Goal: Task Accomplishment & Management: Manage account settings

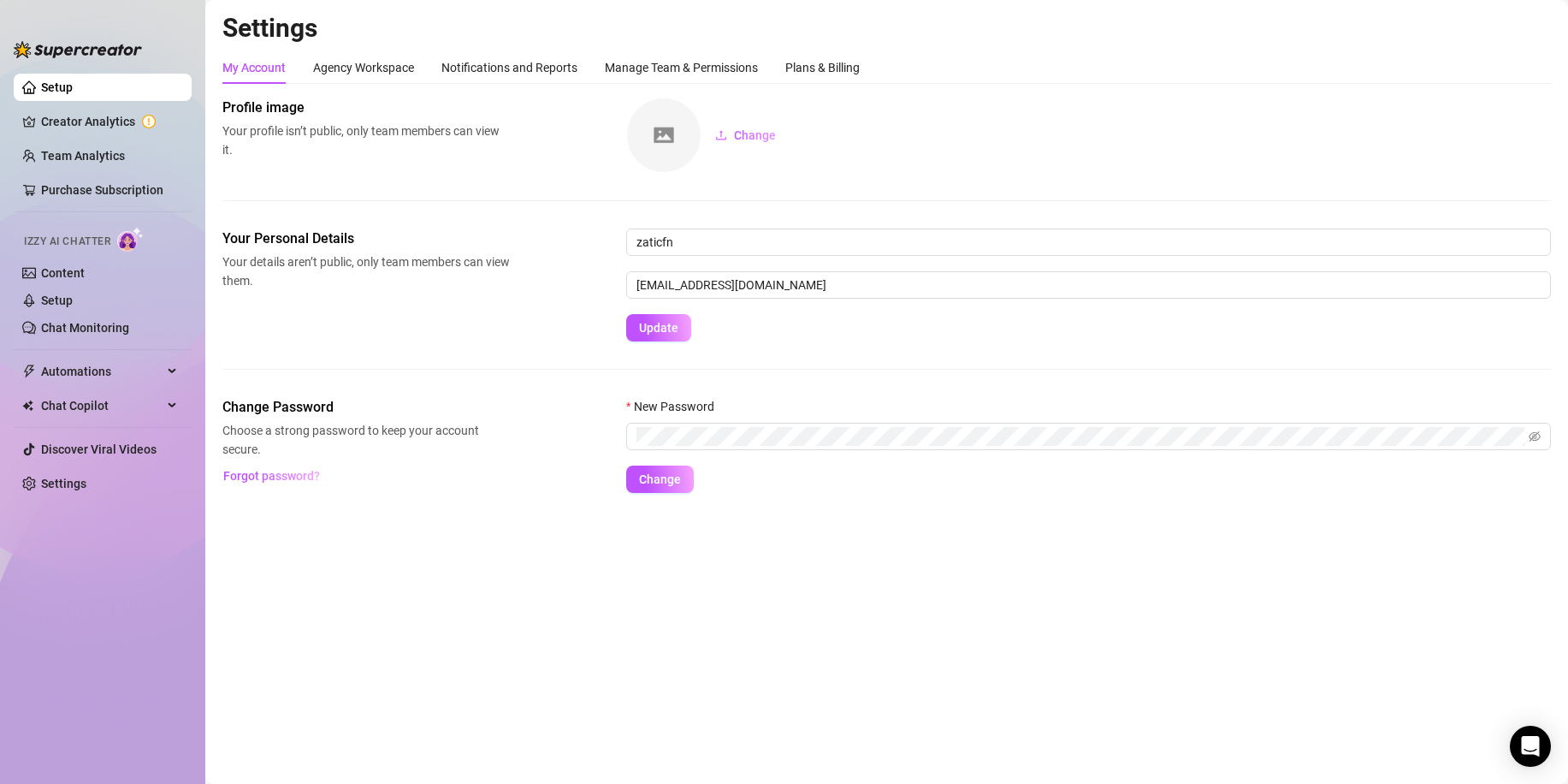
click at [1077, 94] on div "My Account Agency Workspace Notifications and Reports Manage Team & Permissions…" at bounding box center [886, 272] width 1328 height 442
drag, startPoint x: 740, startPoint y: 241, endPoint x: 569, endPoint y: 261, distance: 172.2
click at [571, 263] on div "Your Personal Details Your details aren’t public, only team members can view th…" at bounding box center [886, 284] width 1328 height 113
type input "[PERSON_NAME]"
drag, startPoint x: 1049, startPoint y: 101, endPoint x: 1046, endPoint y: 110, distance: 9.5
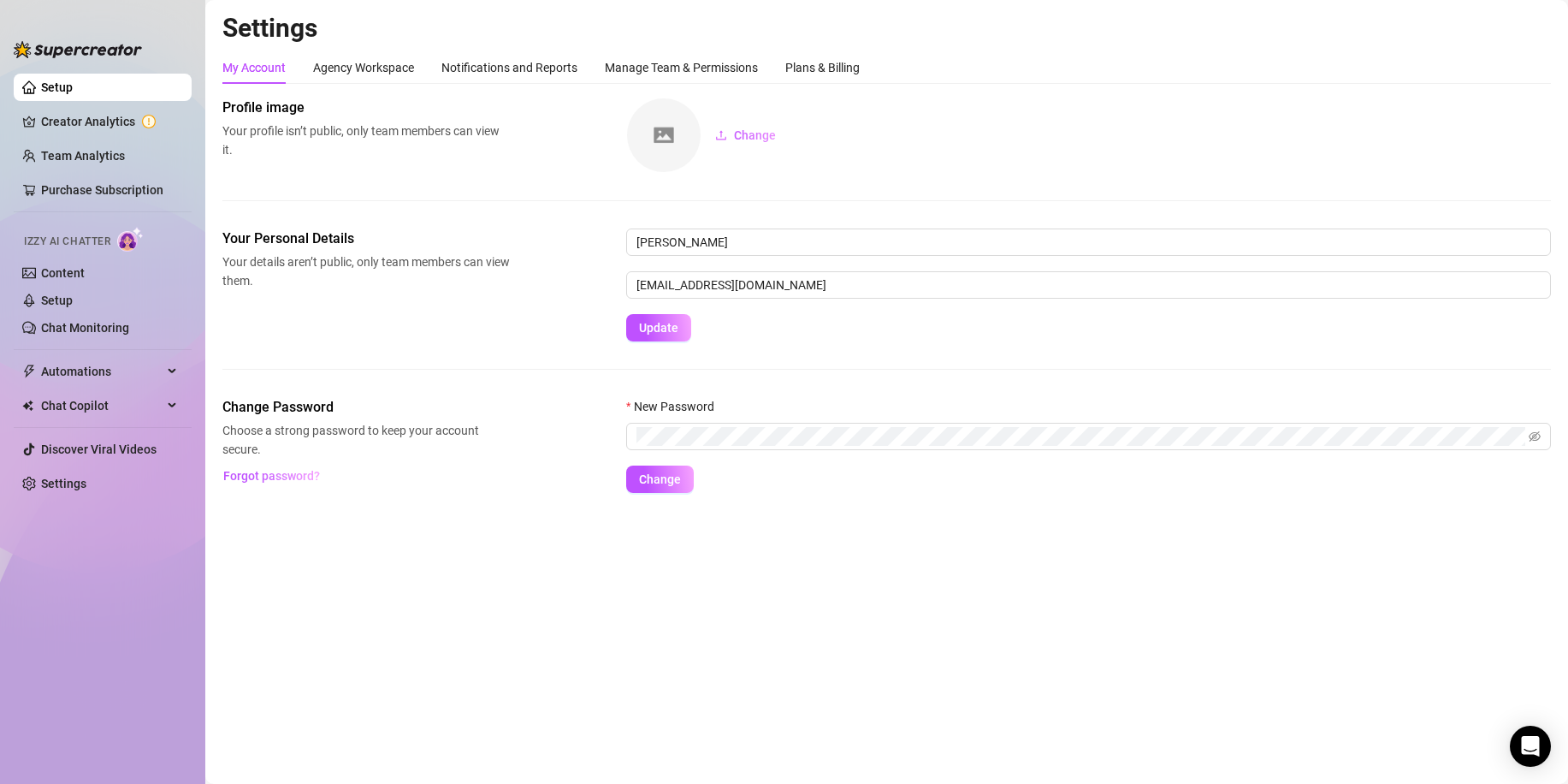
click at [1047, 108] on div "Change" at bounding box center [1089, 135] width 925 height 75
click at [665, 329] on span "Update" at bounding box center [658, 328] width 40 height 14
click at [574, 167] on div "Profile image Your profile isn’t public, only team members can view it. Change" at bounding box center [886, 135] width 1328 height 75
drag, startPoint x: 658, startPoint y: 138, endPoint x: 680, endPoint y: 141, distance: 22.2
click at [660, 139] on img at bounding box center [664, 135] width 73 height 73
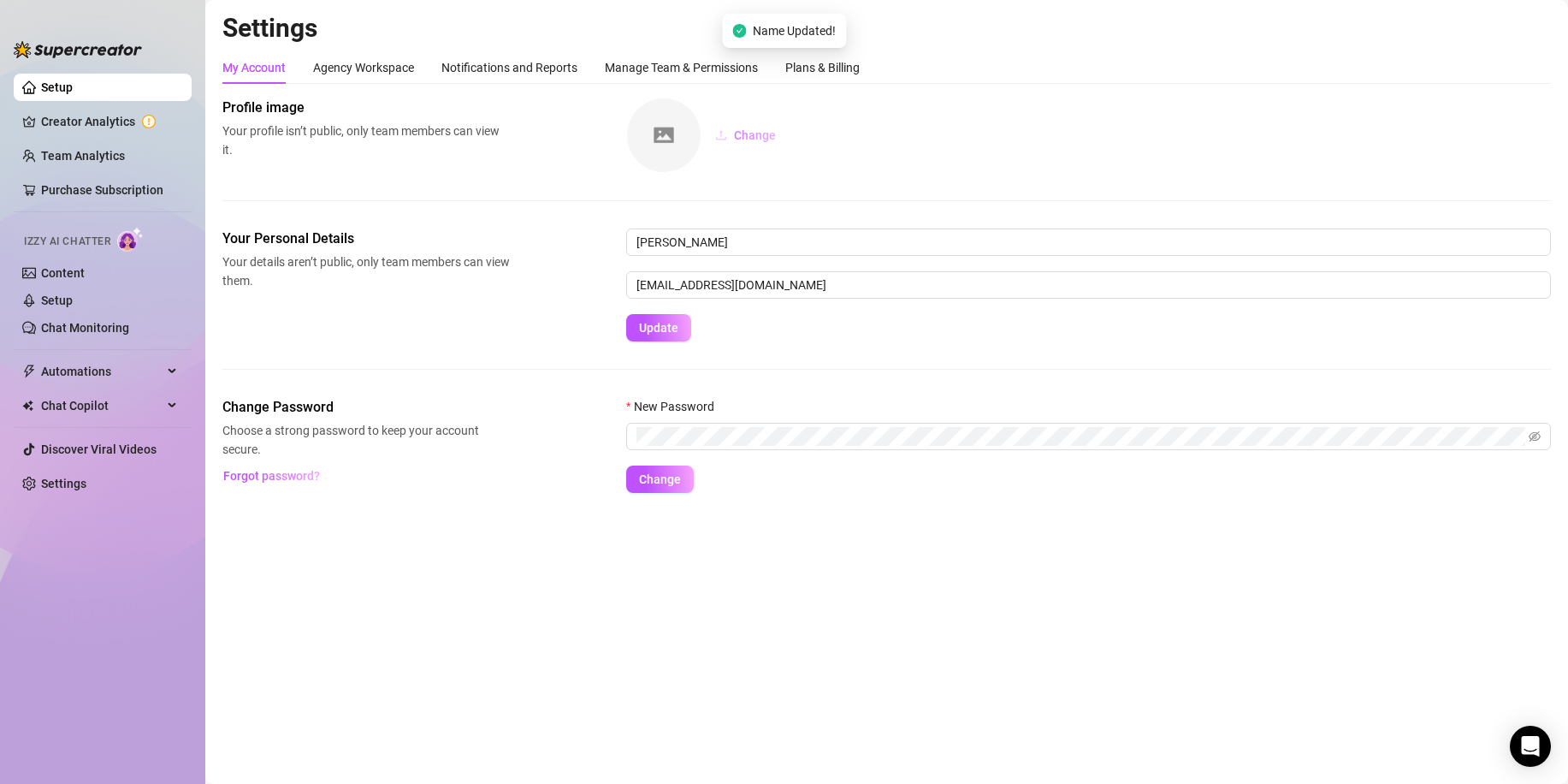
click at [724, 138] on icon "upload" at bounding box center [721, 135] width 12 height 12
click at [745, 134] on span "Change" at bounding box center [754, 135] width 42 height 14
click at [834, 134] on span "Remove" at bounding box center [844, 135] width 44 height 14
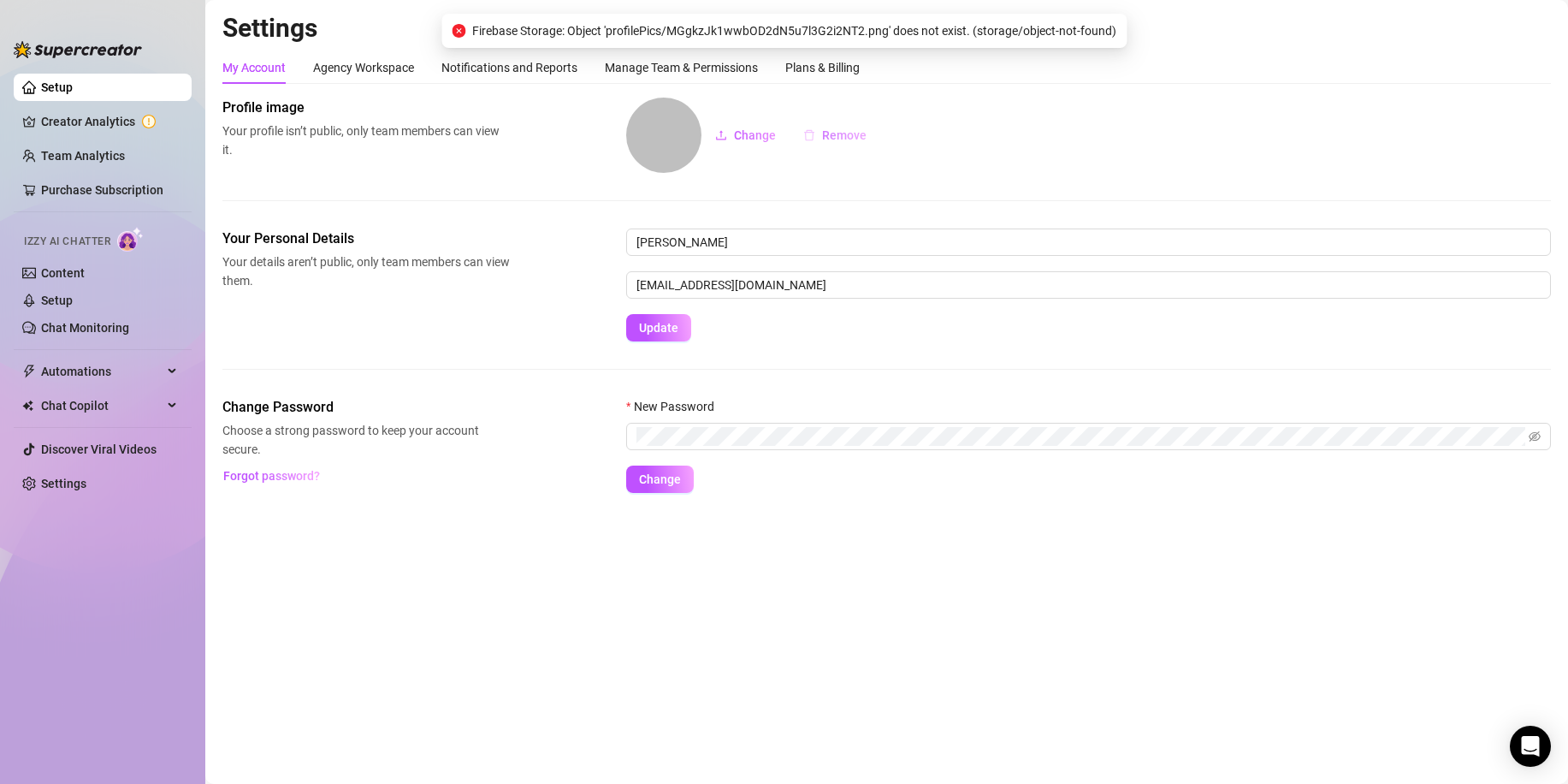
drag, startPoint x: 832, startPoint y: 134, endPoint x: 817, endPoint y: 135, distance: 15.0
click at [831, 135] on span "Remove" at bounding box center [844, 135] width 44 height 14
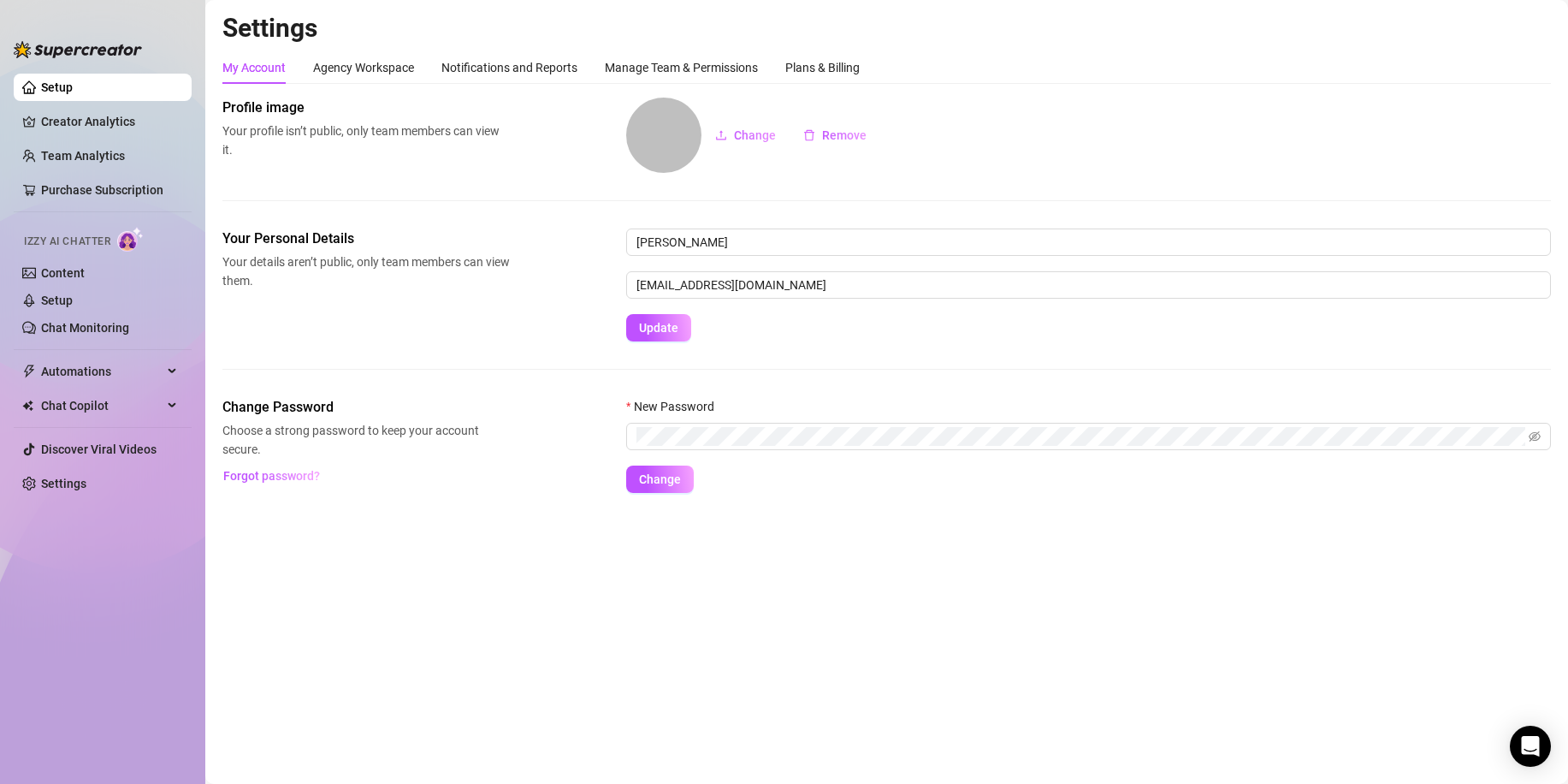
drag, startPoint x: 276, startPoint y: 605, endPoint x: 478, endPoint y: 550, distance: 209.4
click at [478, 550] on main "Settings My Account Agency Workspace Notifications and Reports Manage Team & Pe…" at bounding box center [886, 392] width 1363 height 784
click at [86, 479] on link "Settings" at bounding box center [63, 483] width 45 height 14
